Goal: Task Accomplishment & Management: Use online tool/utility

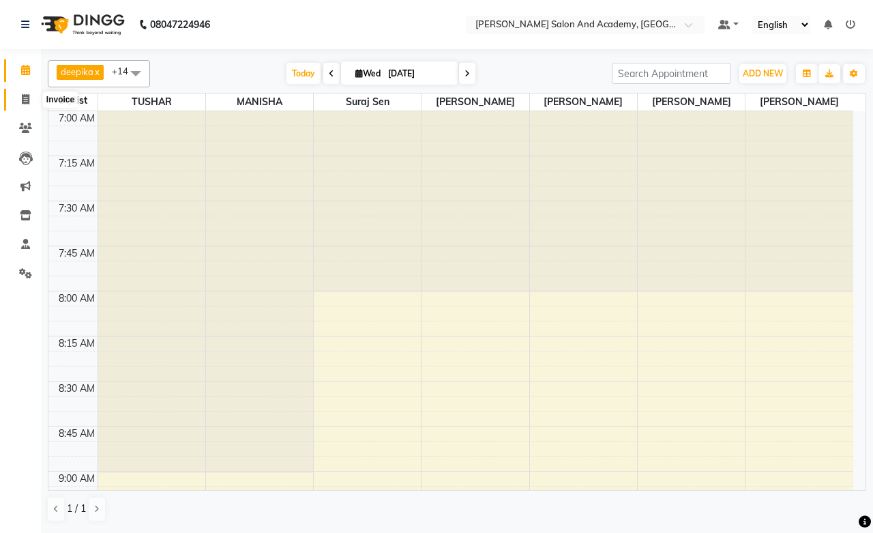
click at [23, 92] on span at bounding box center [26, 100] width 24 height 16
select select "service"
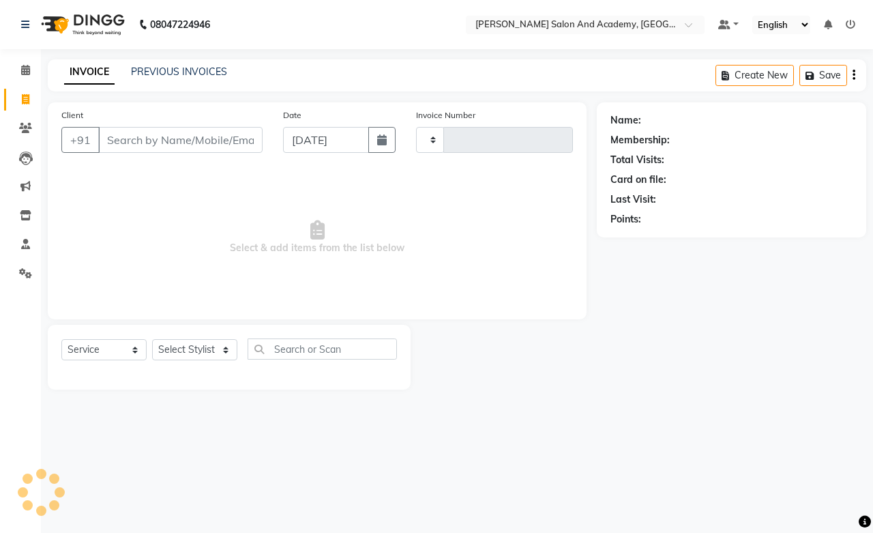
type input "0673"
select select "6453"
click at [191, 141] on input "Client" at bounding box center [180, 140] width 164 height 26
